Goal: Check status: Check status

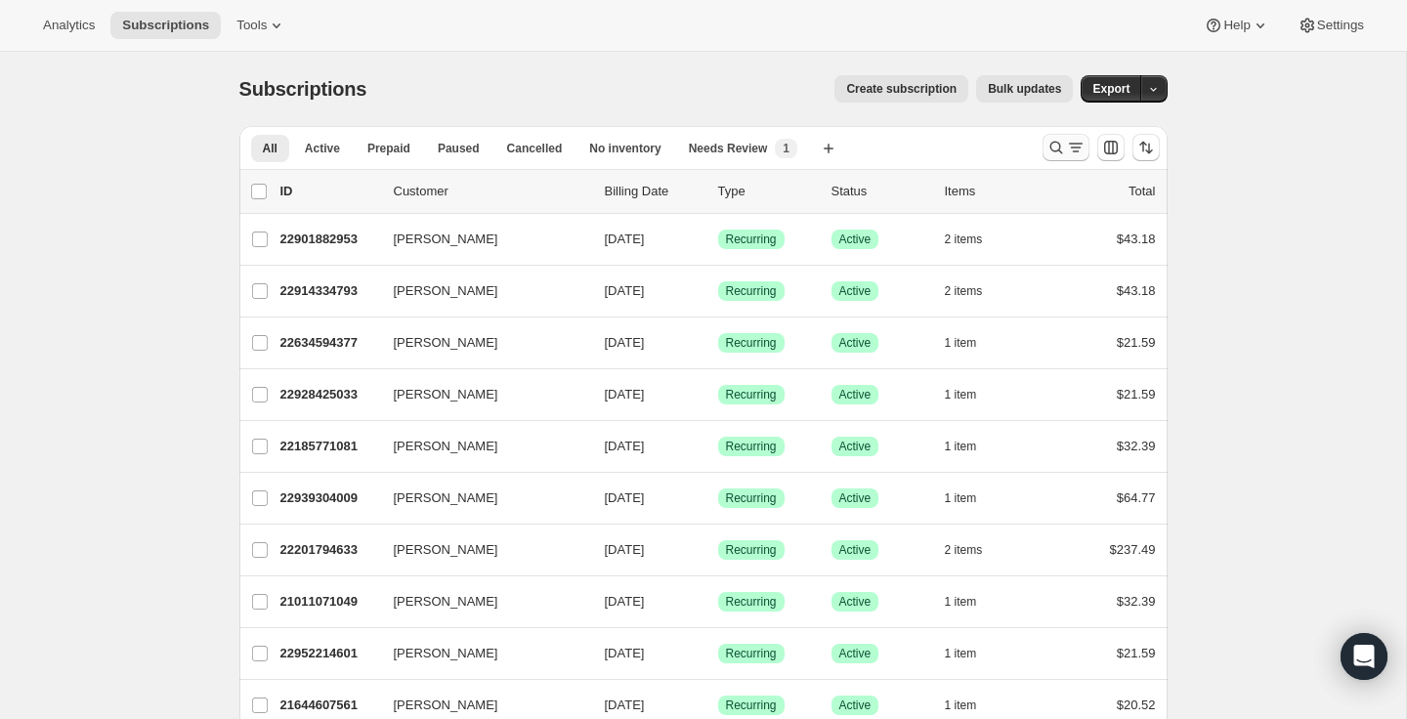
click at [1061, 151] on icon "Search and filter results" at bounding box center [1057, 148] width 20 height 20
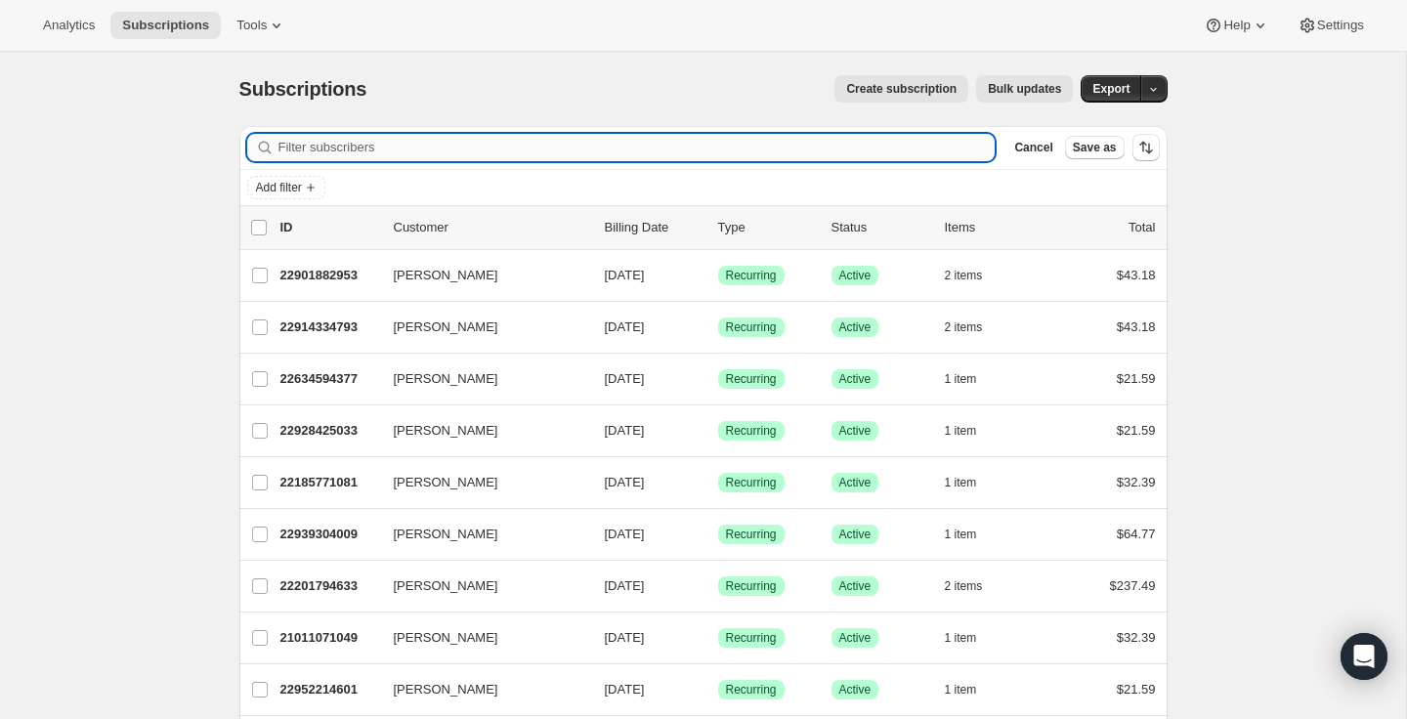
click at [688, 152] on input "Filter subscribers" at bounding box center [637, 147] width 717 height 27
paste input "[EMAIL_ADDRESS][DOMAIN_NAME]"
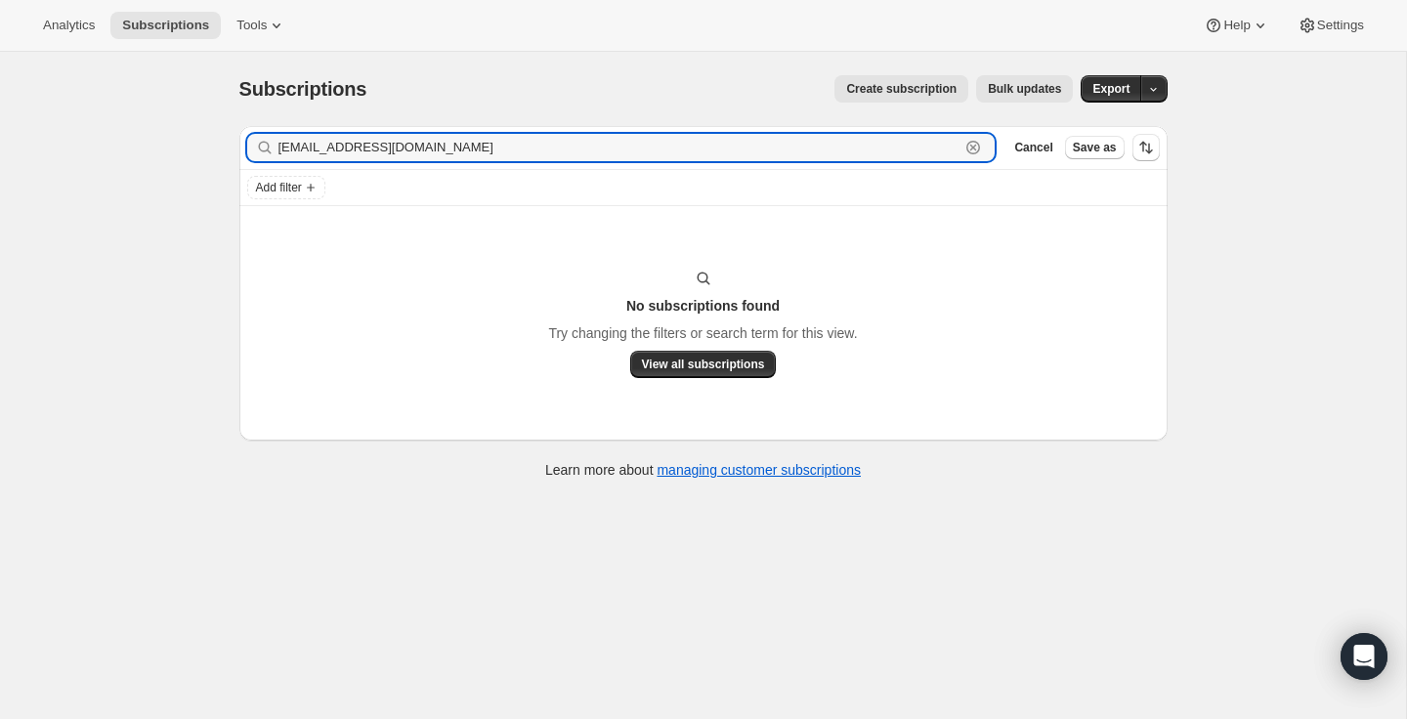
type input "[EMAIL_ADDRESS][DOMAIN_NAME]"
